Goal: Register for event/course

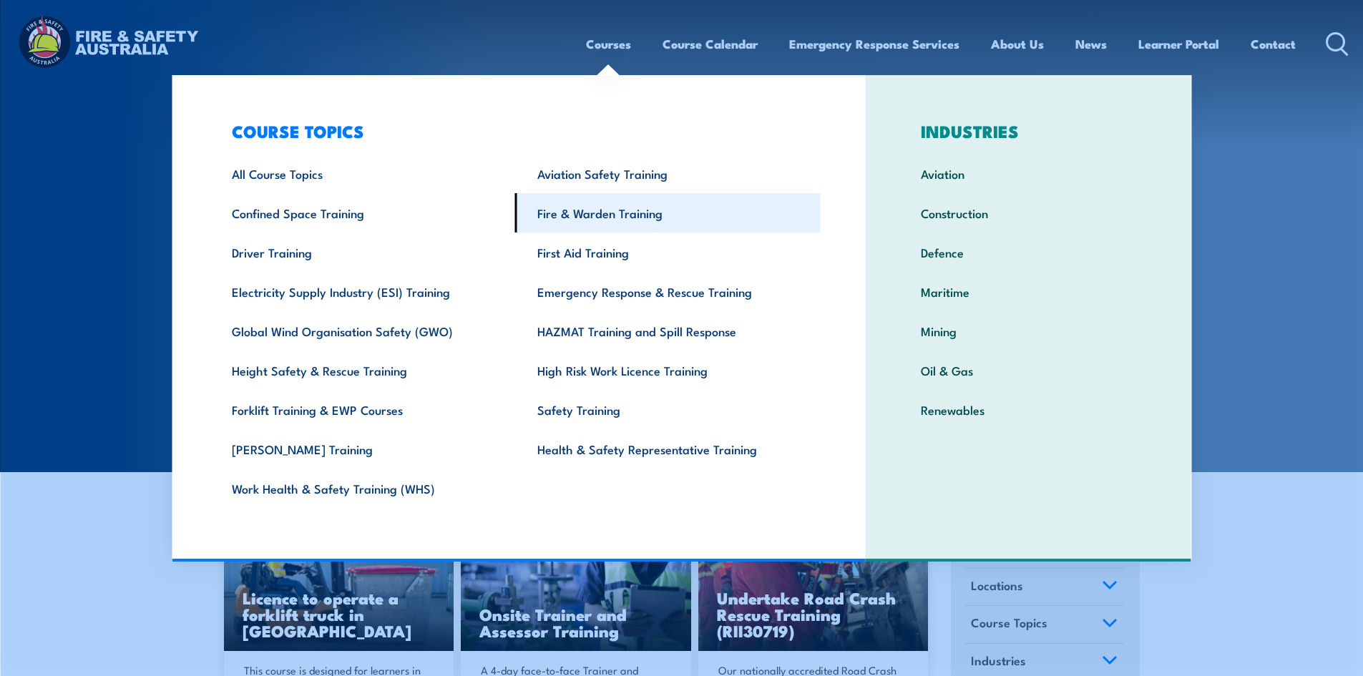
click at [600, 205] on link "Fire & Warden Training" at bounding box center [668, 212] width 306 height 39
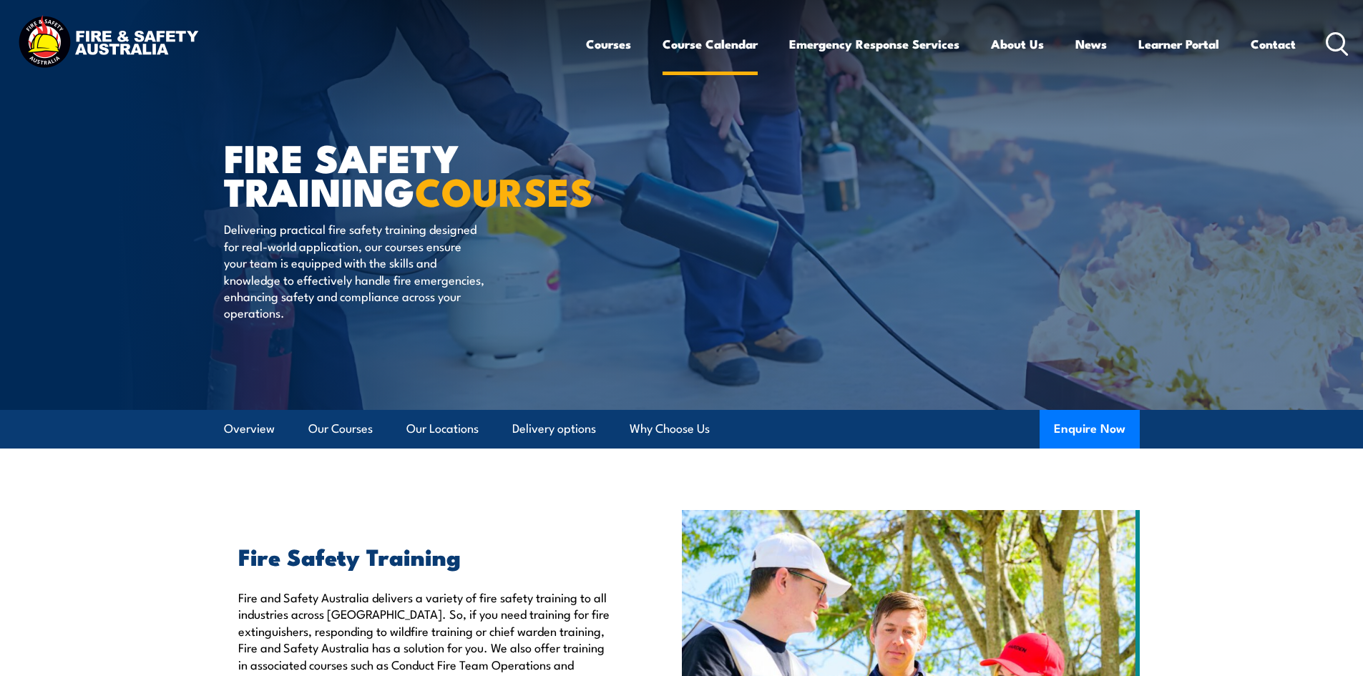
click at [690, 48] on link "Course Calendar" at bounding box center [710, 44] width 95 height 38
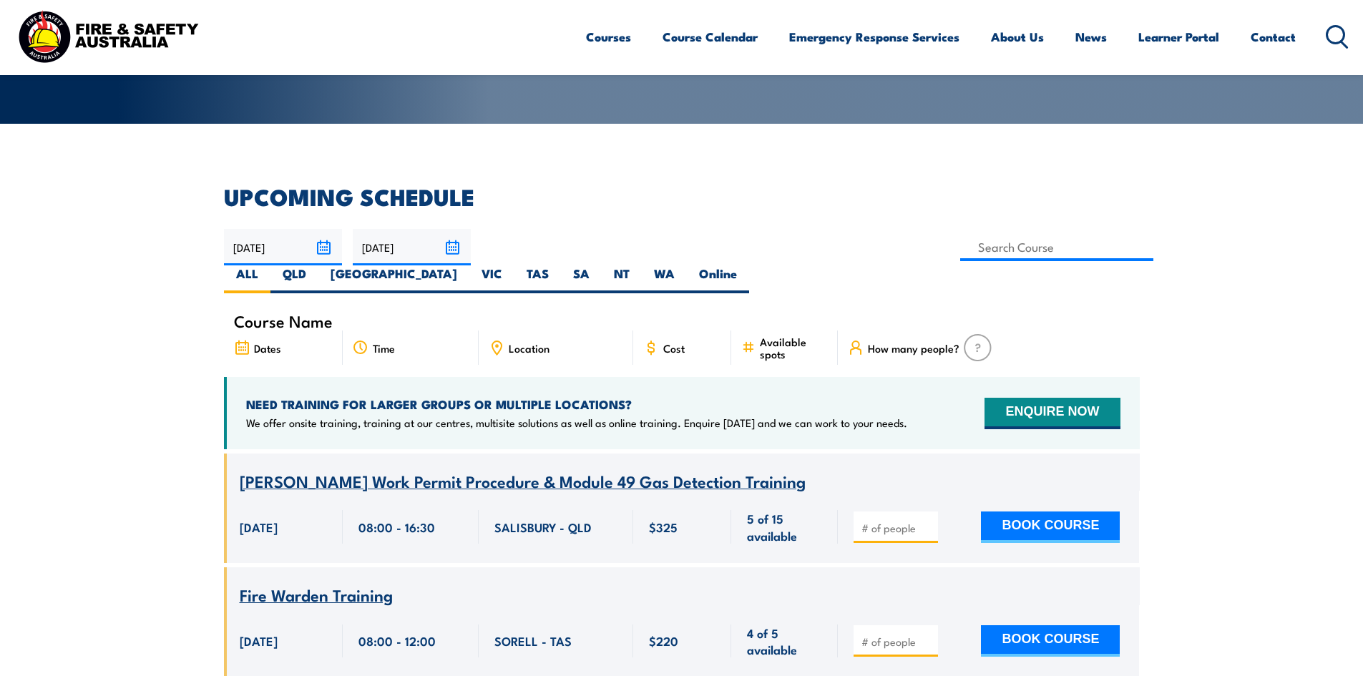
click at [1336, 34] on icon at bounding box center [1337, 37] width 23 height 24
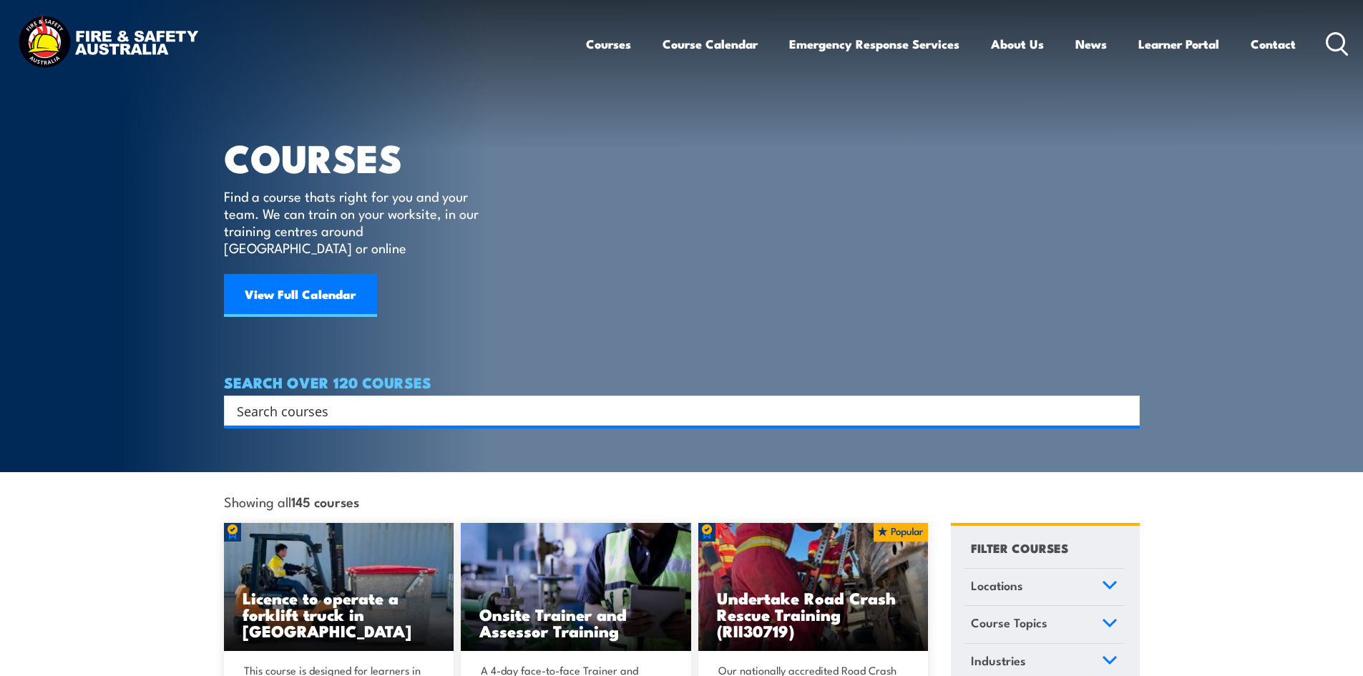
click at [363, 400] on input "Search input" at bounding box center [673, 410] width 872 height 21
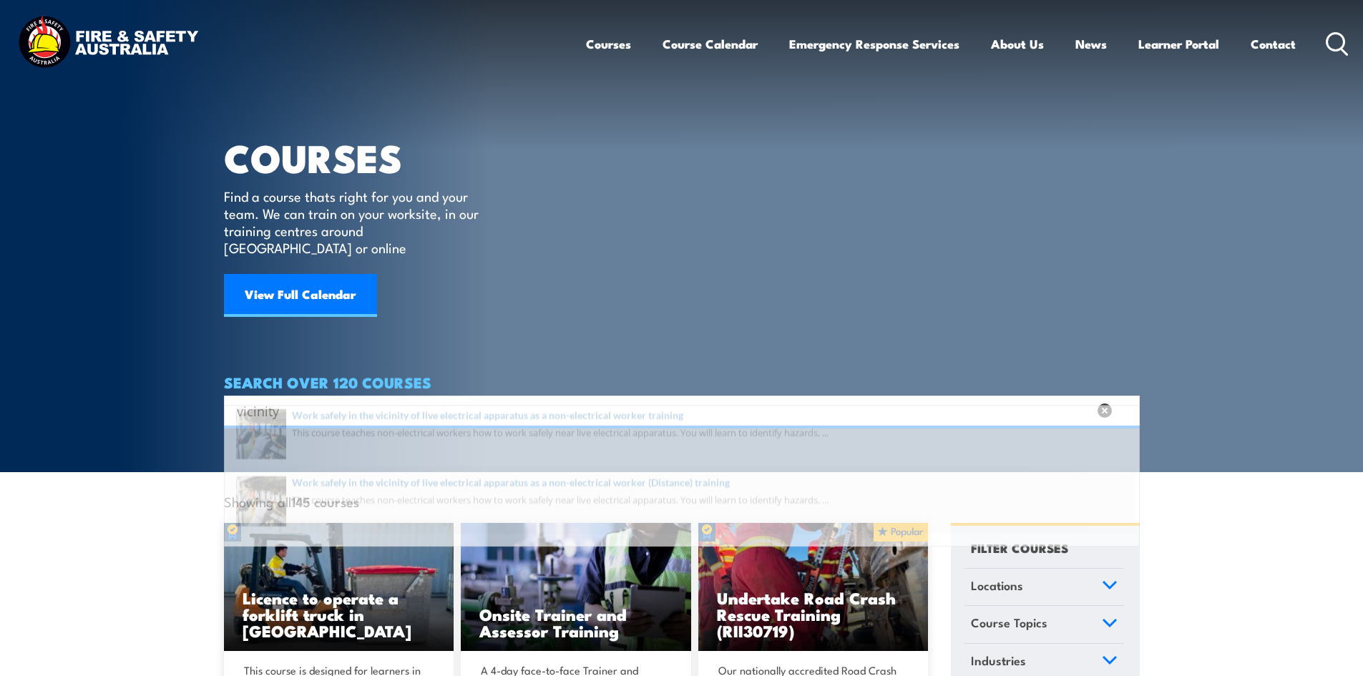
type input "vicinity"
click at [408, 497] on span at bounding box center [681, 521] width 907 height 67
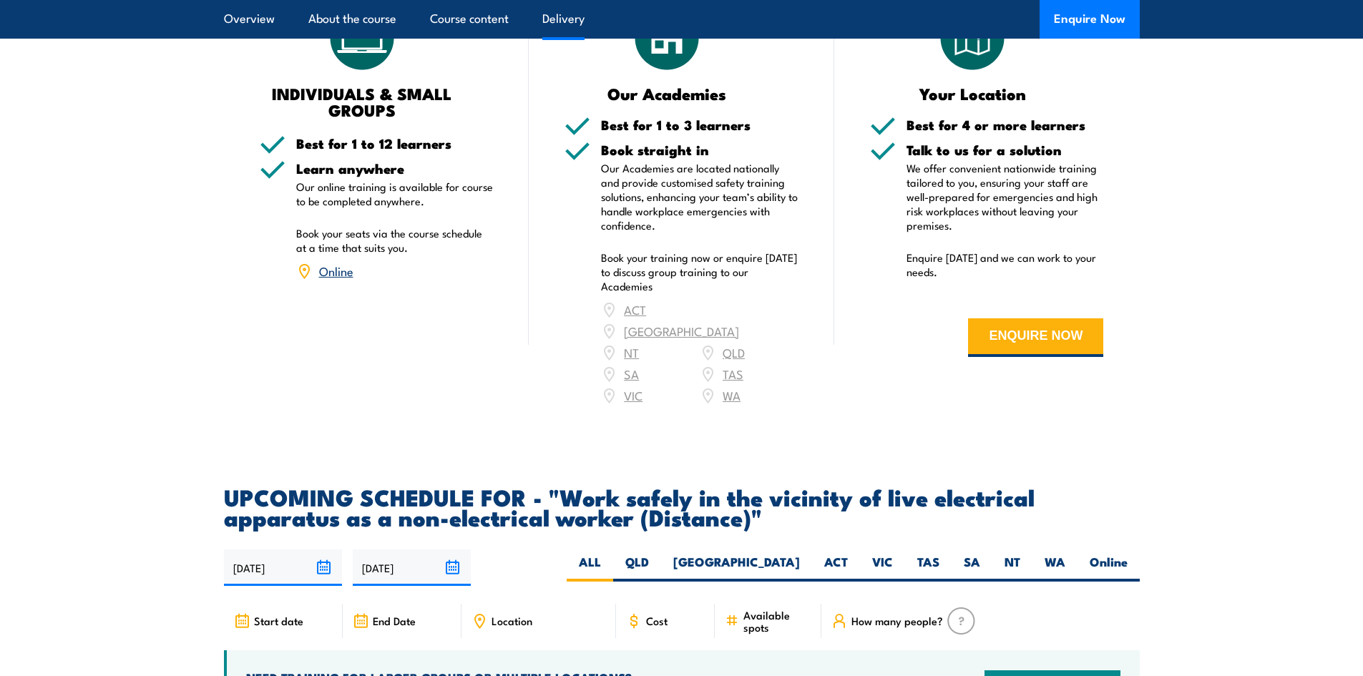
scroll to position [2505, 0]
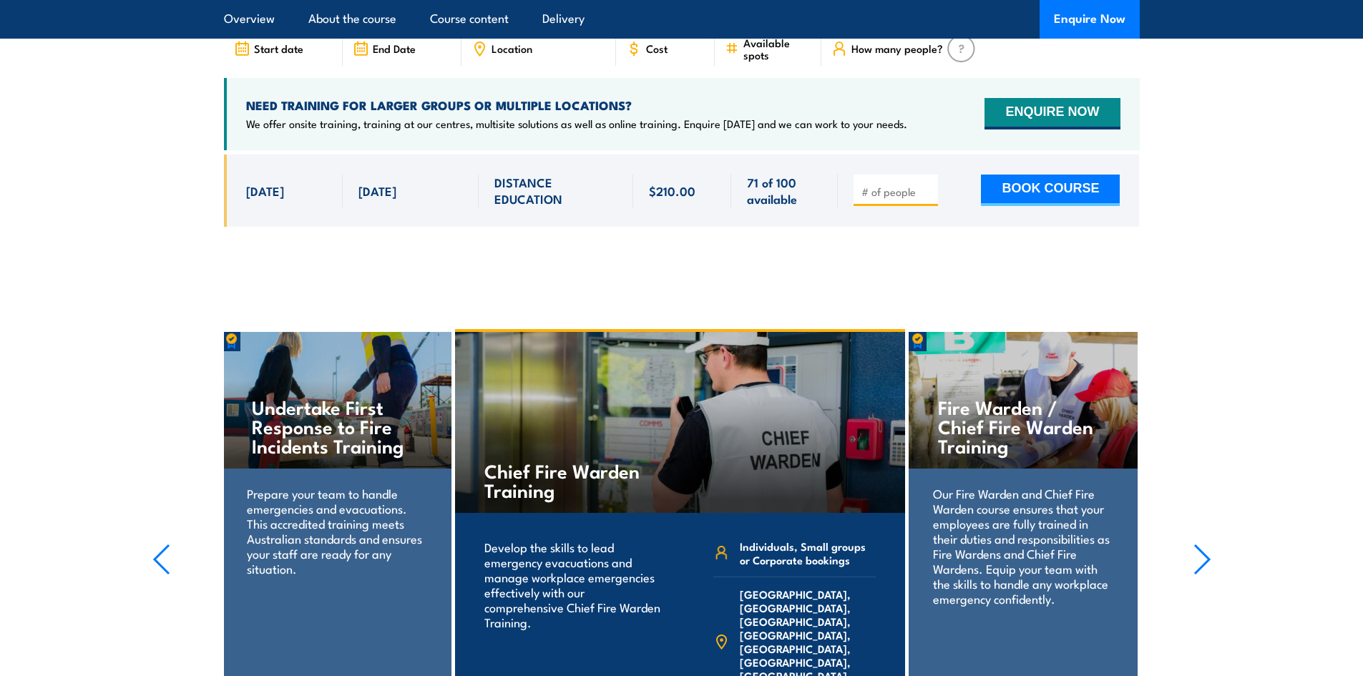
click at [149, 130] on section "UPCOMING SCHEDULE FOR - "Work safely in the vicinity of live electrical apparat…" at bounding box center [681, 81] width 1363 height 334
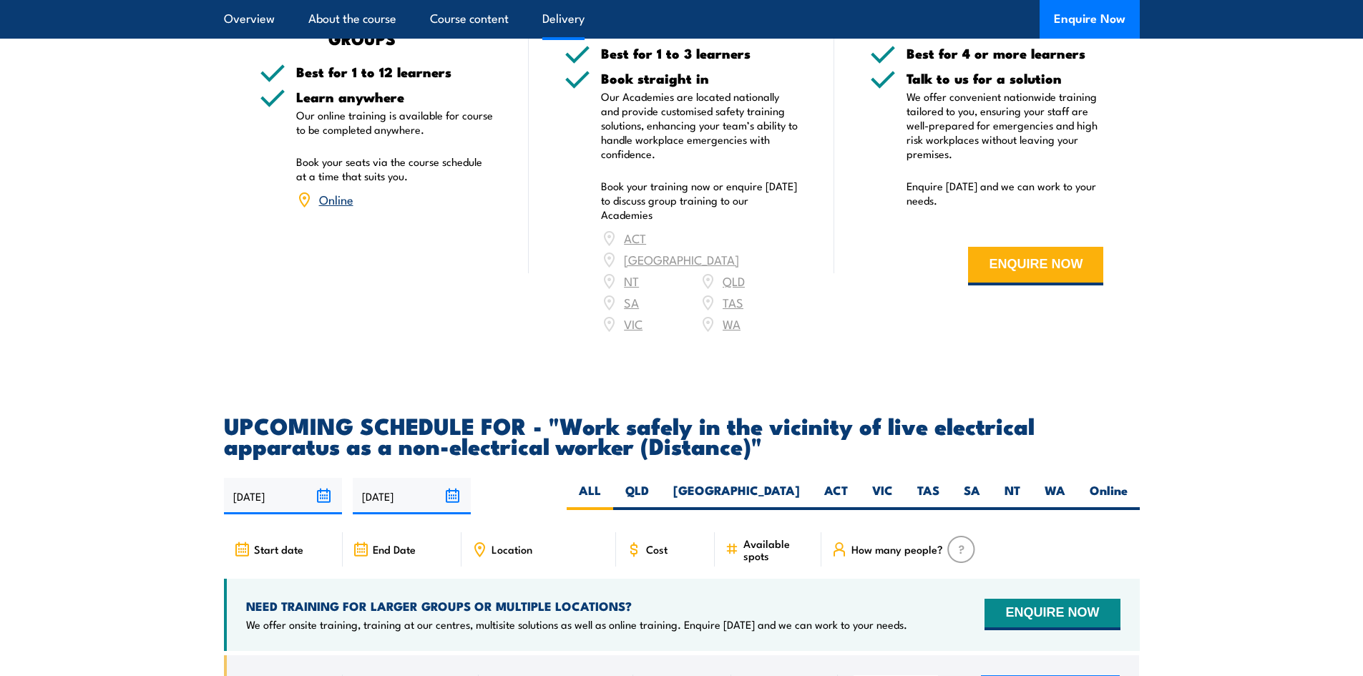
scroll to position [2362, 0]
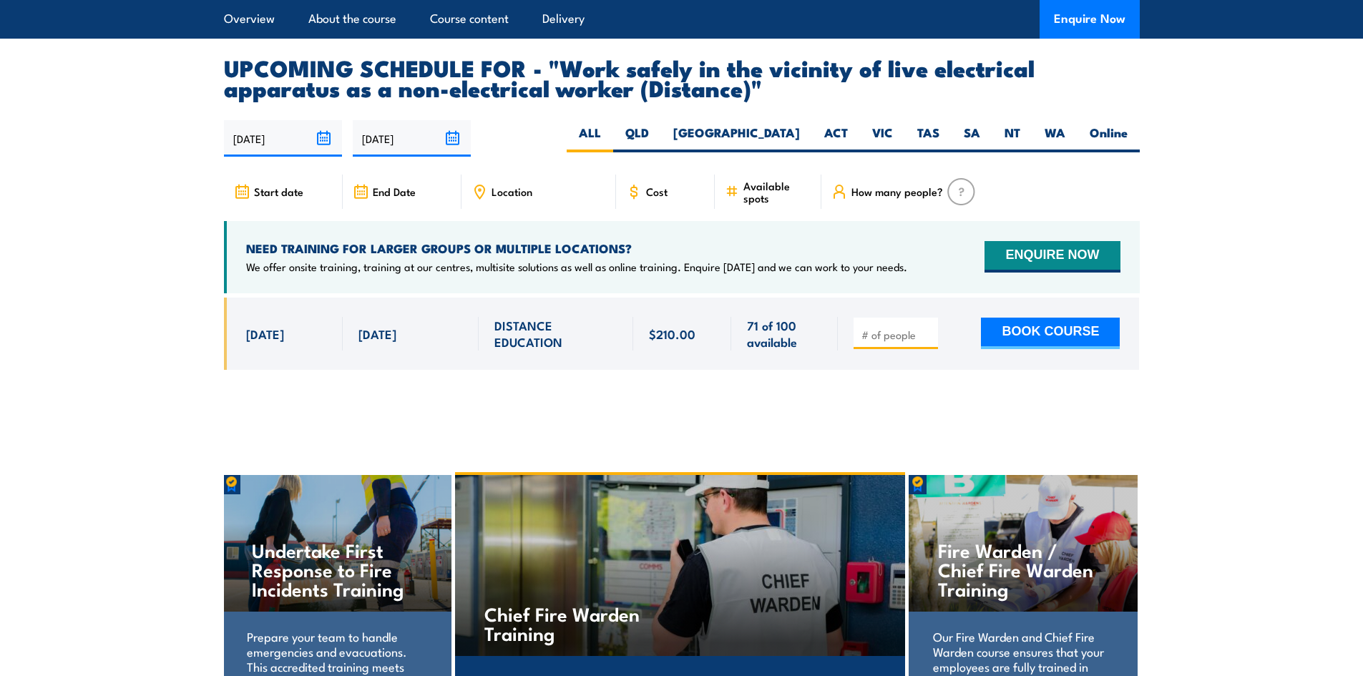
click at [149, 130] on section "UPCOMING SCHEDULE FOR - "Work safely in the vicinity of live electrical apparat…" at bounding box center [681, 224] width 1363 height 334
click at [125, 102] on section "UPCOMING SCHEDULE FOR - "Work safely in the vicinity of live electrical apparat…" at bounding box center [681, 224] width 1363 height 334
click at [133, 89] on section "UPCOMING SCHEDULE FOR - "Work safely in the vicinity of live electrical apparat…" at bounding box center [681, 224] width 1363 height 334
click at [134, 78] on section "UPCOMING SCHEDULE FOR - "Work safely in the vicinity of live electrical apparat…" at bounding box center [681, 224] width 1363 height 334
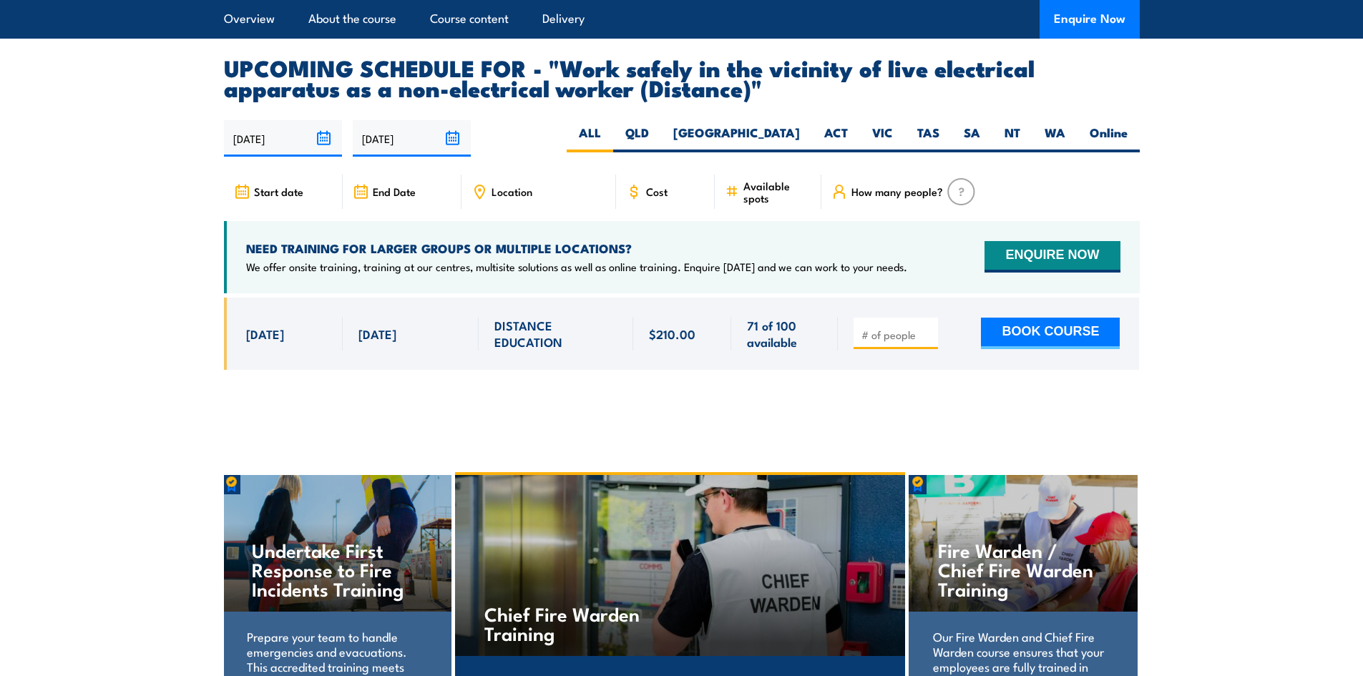
click at [141, 180] on section "UPCOMING SCHEDULE FOR - "Work safely in the vicinity of live electrical apparat…" at bounding box center [681, 224] width 1363 height 334
